Goal: Task Accomplishment & Management: Manage account settings

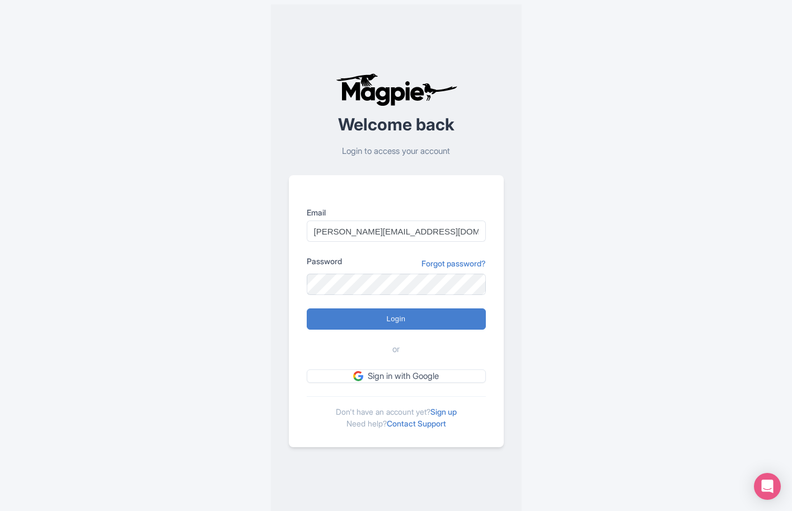
type input "[PERSON_NAME][EMAIL_ADDRESS][DOMAIN_NAME]"
click at [311, 350] on div "or" at bounding box center [396, 349] width 179 height 13
click at [386, 320] on input "Login" at bounding box center [396, 318] width 179 height 21
type input "Logging in..."
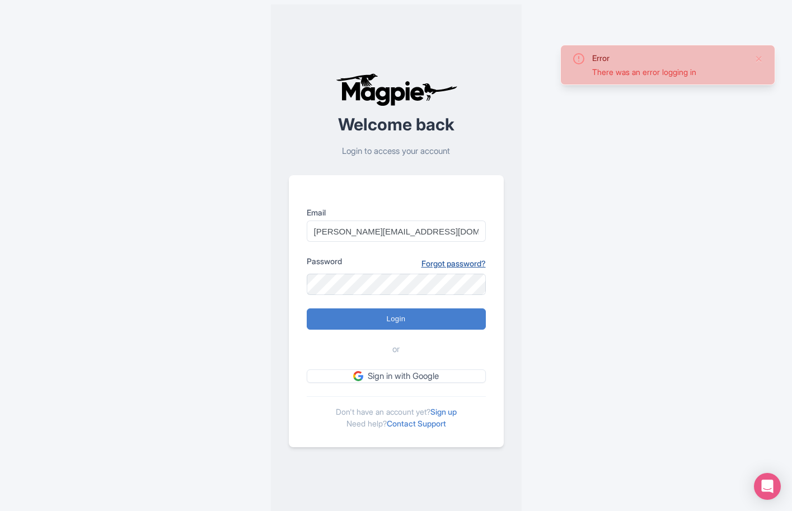
click at [442, 260] on link "Forgot password?" at bounding box center [453, 263] width 64 height 12
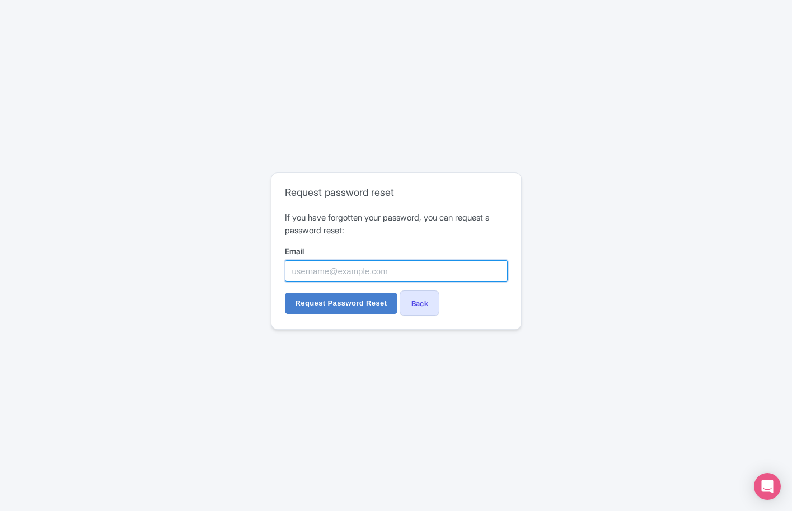
click at [351, 271] on input "Email" at bounding box center [396, 270] width 223 height 21
type input "[PERSON_NAME][EMAIL_ADDRESS][DOMAIN_NAME]"
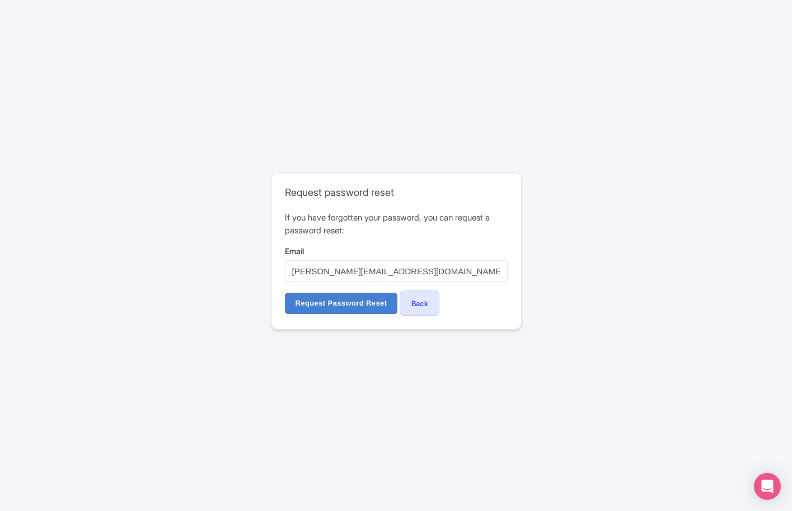
click at [501, 311] on form "If you have forgotten your password, you can request a password reset: Email je…" at bounding box center [396, 264] width 223 height 104
click at [341, 303] on input "Request Password Reset" at bounding box center [341, 303] width 113 height 21
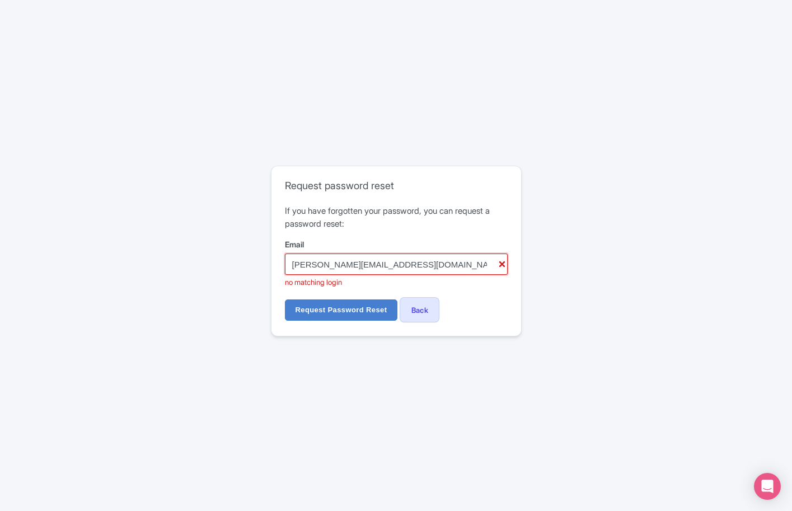
click at [503, 266] on input "[PERSON_NAME][EMAIL_ADDRESS][DOMAIN_NAME]" at bounding box center [396, 263] width 223 height 21
click at [462, 139] on div "Error There was an error requesting a password reset Request password reset If …" at bounding box center [396, 255] width 792 height 511
click at [391, 158] on div "Error There was an error requesting a password reset Request password reset If …" at bounding box center [396, 255] width 792 height 511
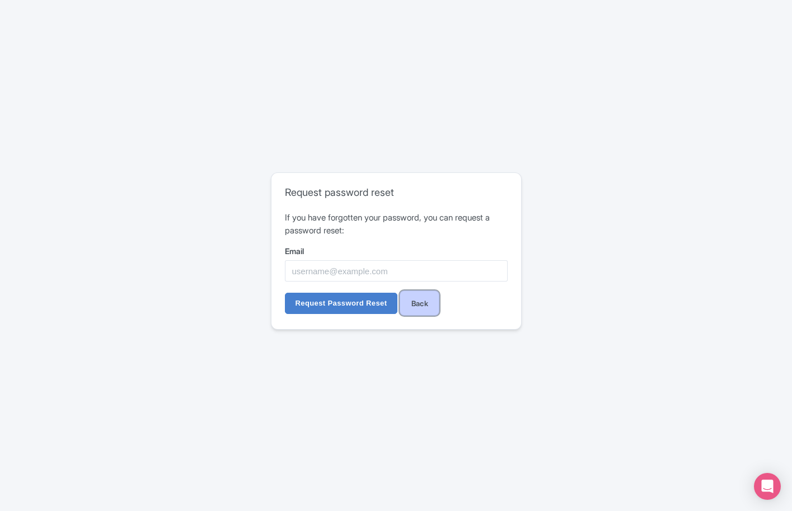
click at [428, 298] on link "Back" at bounding box center [420, 302] width 40 height 25
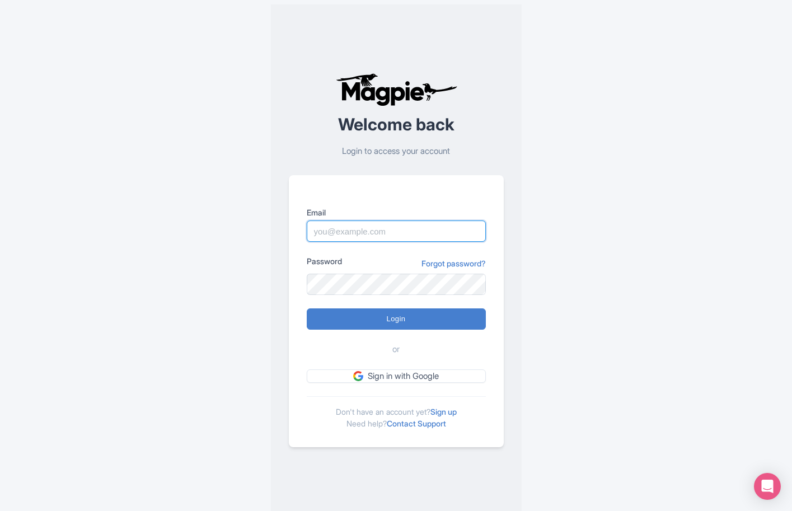
click at [357, 234] on input "Email" at bounding box center [396, 230] width 179 height 21
type input "[PERSON_NAME][EMAIL_ADDRESS][DOMAIN_NAME]"
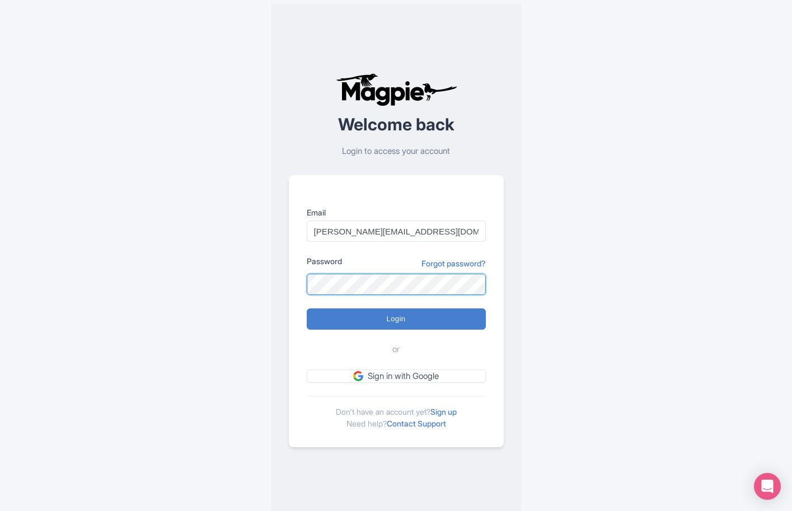
click at [266, 284] on div "Welcome back Login to access your account Email [PERSON_NAME][EMAIL_ADDRESS][DO…" at bounding box center [396, 260] width 716 height 520
click at [583, 300] on div "Welcome back Login to access your account Email [PERSON_NAME][EMAIL_ADDRESS][DO…" at bounding box center [396, 260] width 716 height 520
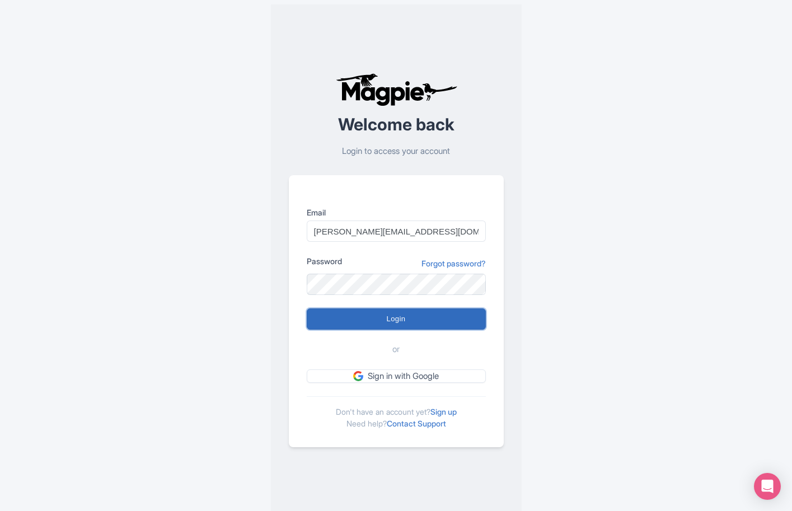
click at [410, 323] on input "Login" at bounding box center [396, 318] width 179 height 21
type input "Logging in..."
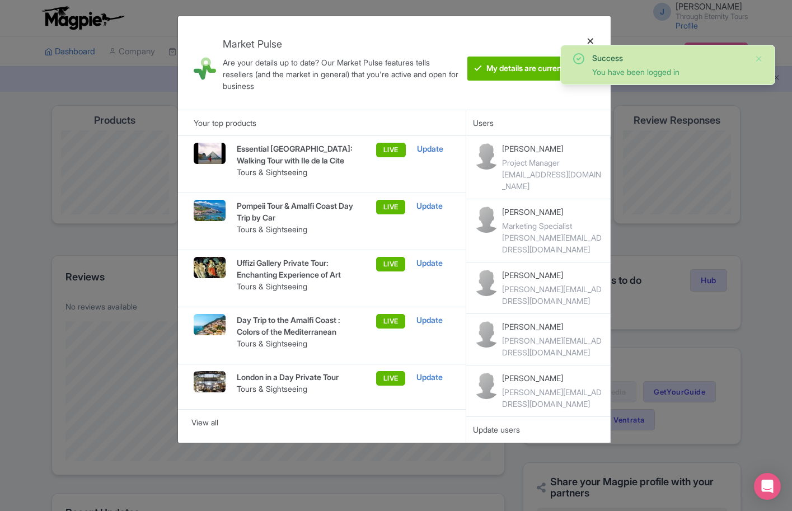
click at [589, 40] on div at bounding box center [590, 63] width 27 height 76
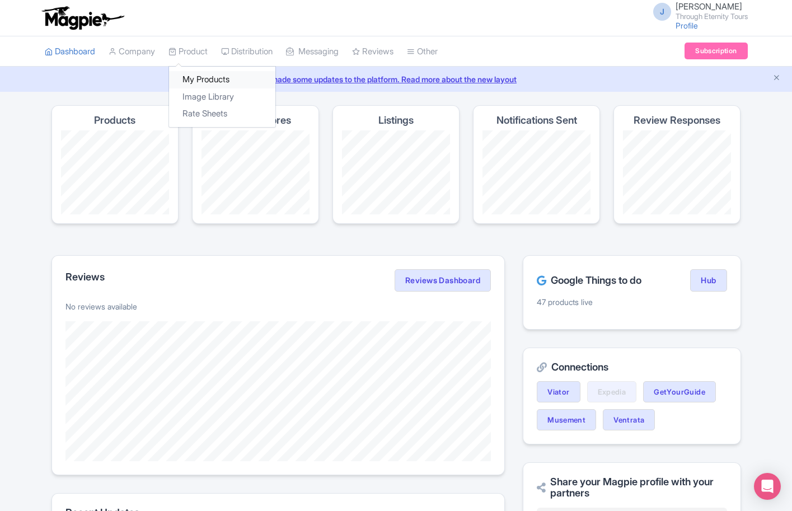
click at [210, 80] on link "My Products" at bounding box center [222, 79] width 106 height 17
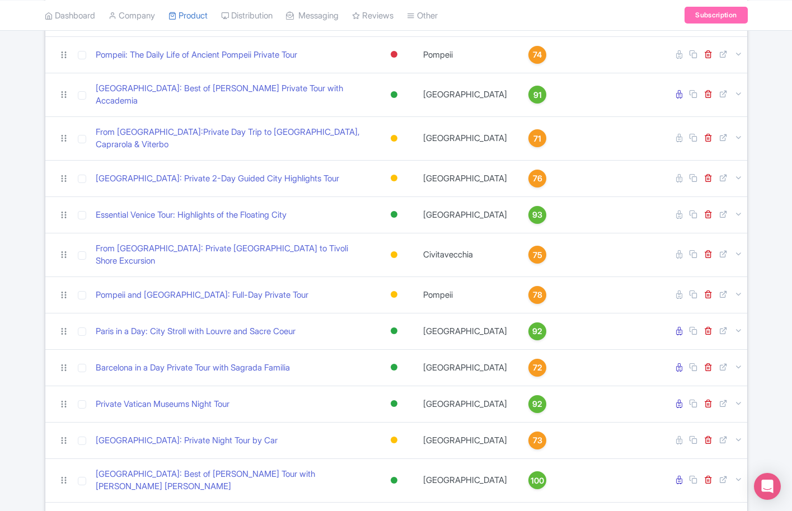
scroll to position [1131, 0]
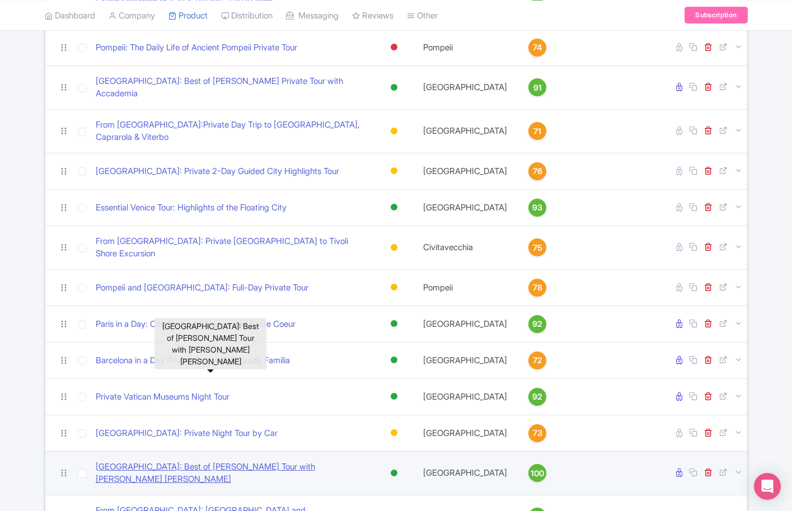
click at [232, 461] on link "[GEOGRAPHIC_DATA]: Best of [PERSON_NAME] Tour with [PERSON_NAME] [PERSON_NAME]" at bounding box center [232, 473] width 272 height 25
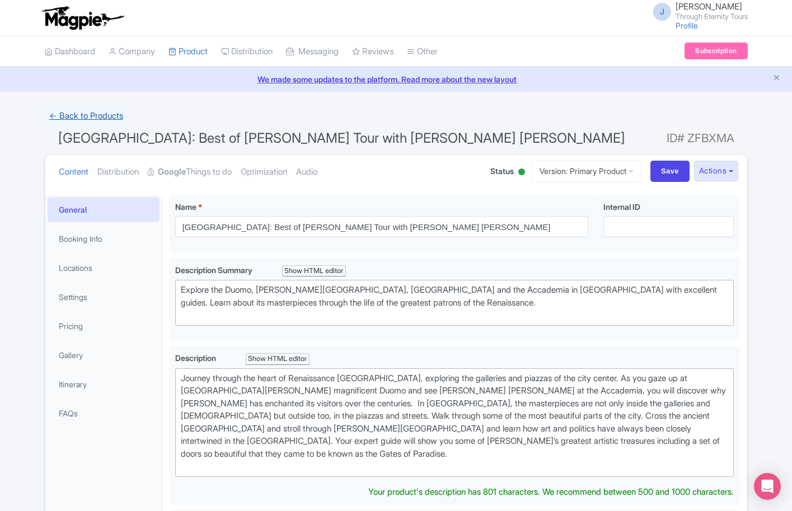
click at [54, 117] on link "← Back to Products" at bounding box center [86, 116] width 83 height 22
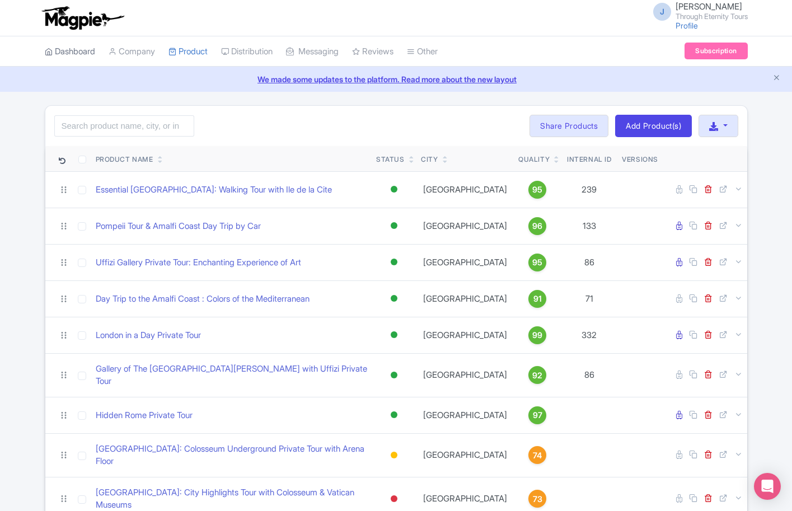
click at [68, 52] on link "Dashboard" at bounding box center [70, 51] width 50 height 31
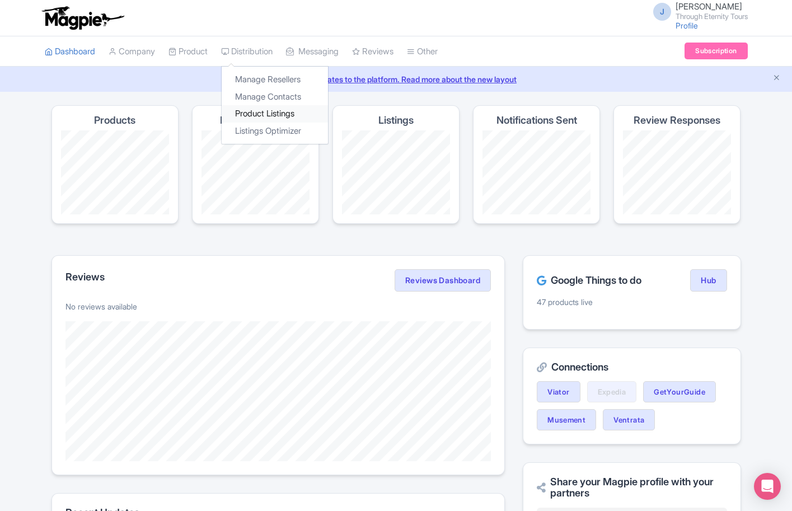
click at [270, 114] on link "Product Listings" at bounding box center [275, 113] width 106 height 17
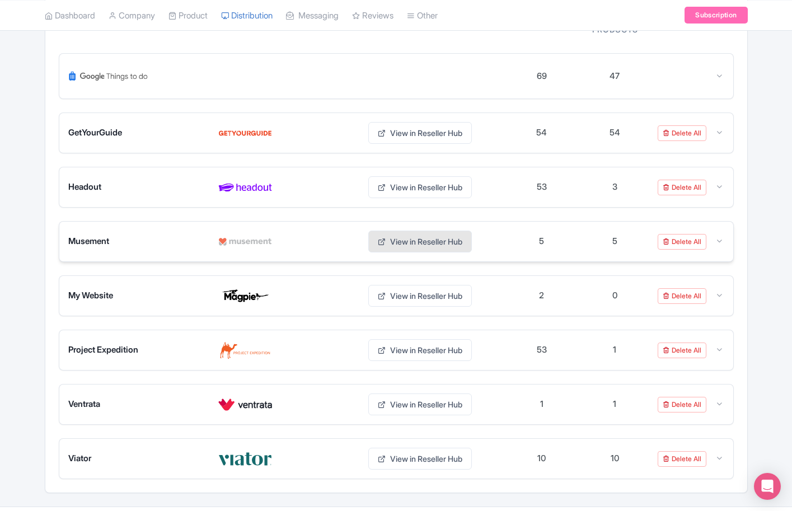
scroll to position [181, 0]
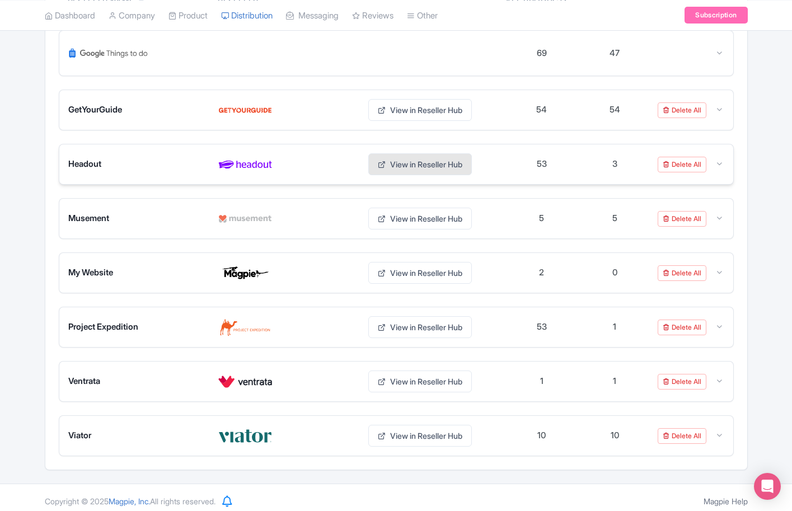
click at [458, 162] on link "View in Reseller Hub" at bounding box center [420, 164] width 104 height 22
click at [443, 220] on link "View in Reseller Hub" at bounding box center [420, 219] width 104 height 22
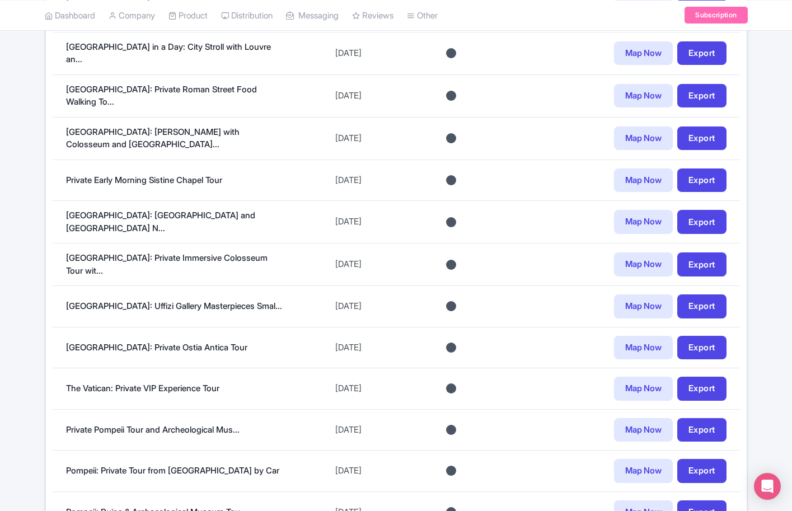
scroll to position [776, 0]
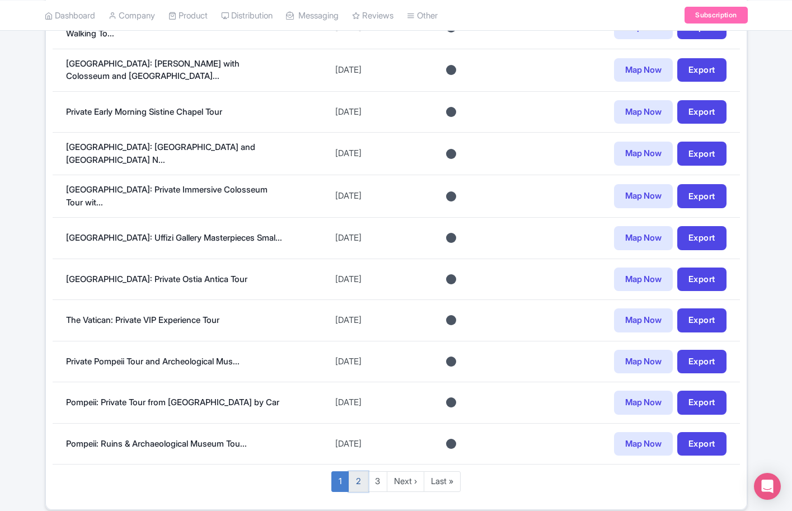
click at [352, 471] on link "2" at bounding box center [359, 481] width 20 height 21
